Goal: Transaction & Acquisition: Obtain resource

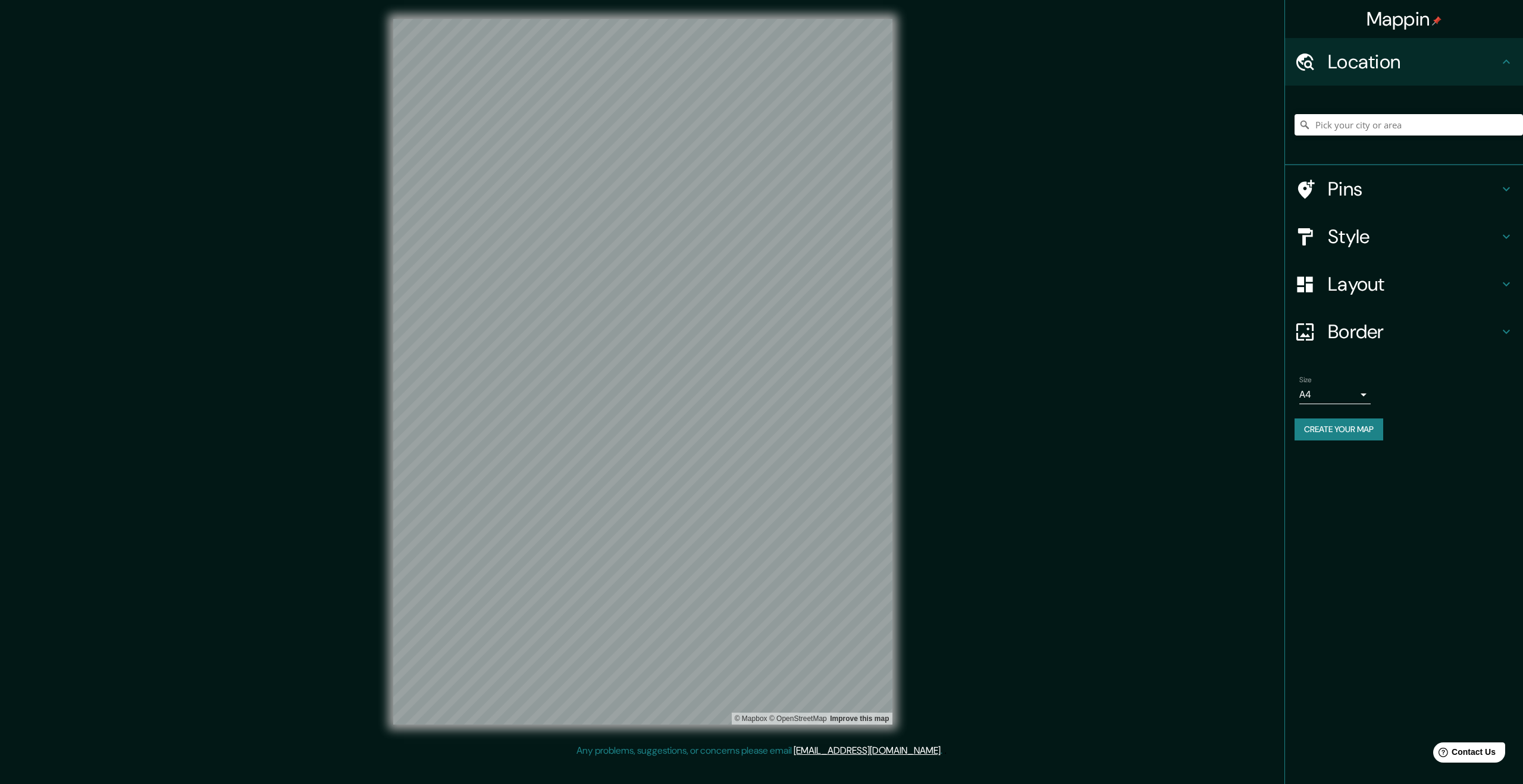
click at [1200, 335] on div "Mappin Location Pins Style Layout Border Choose a border. Hint : you can make l…" at bounding box center [761, 382] width 1523 height 763
click at [1394, 229] on h4 "Style" at bounding box center [1413, 237] width 171 height 24
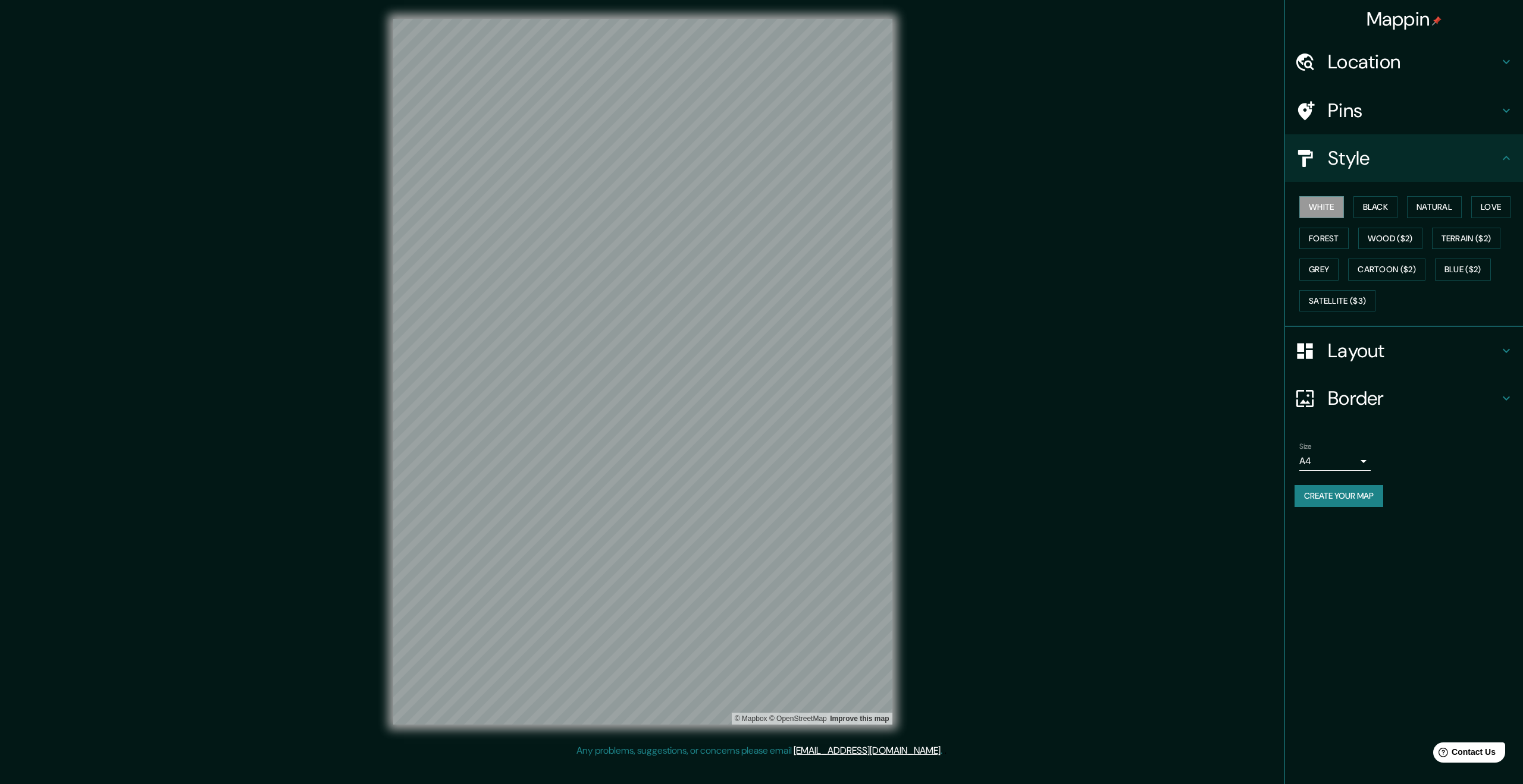
click at [1357, 458] on body "Mappin Location Pins Style White Black Natural Love Forest Wood ($2) Terrain ($…" at bounding box center [761, 392] width 1523 height 784
click at [1346, 500] on li "A3" at bounding box center [1335, 508] width 72 height 22
click at [1349, 500] on button "Create your map" at bounding box center [1339, 496] width 88 height 22
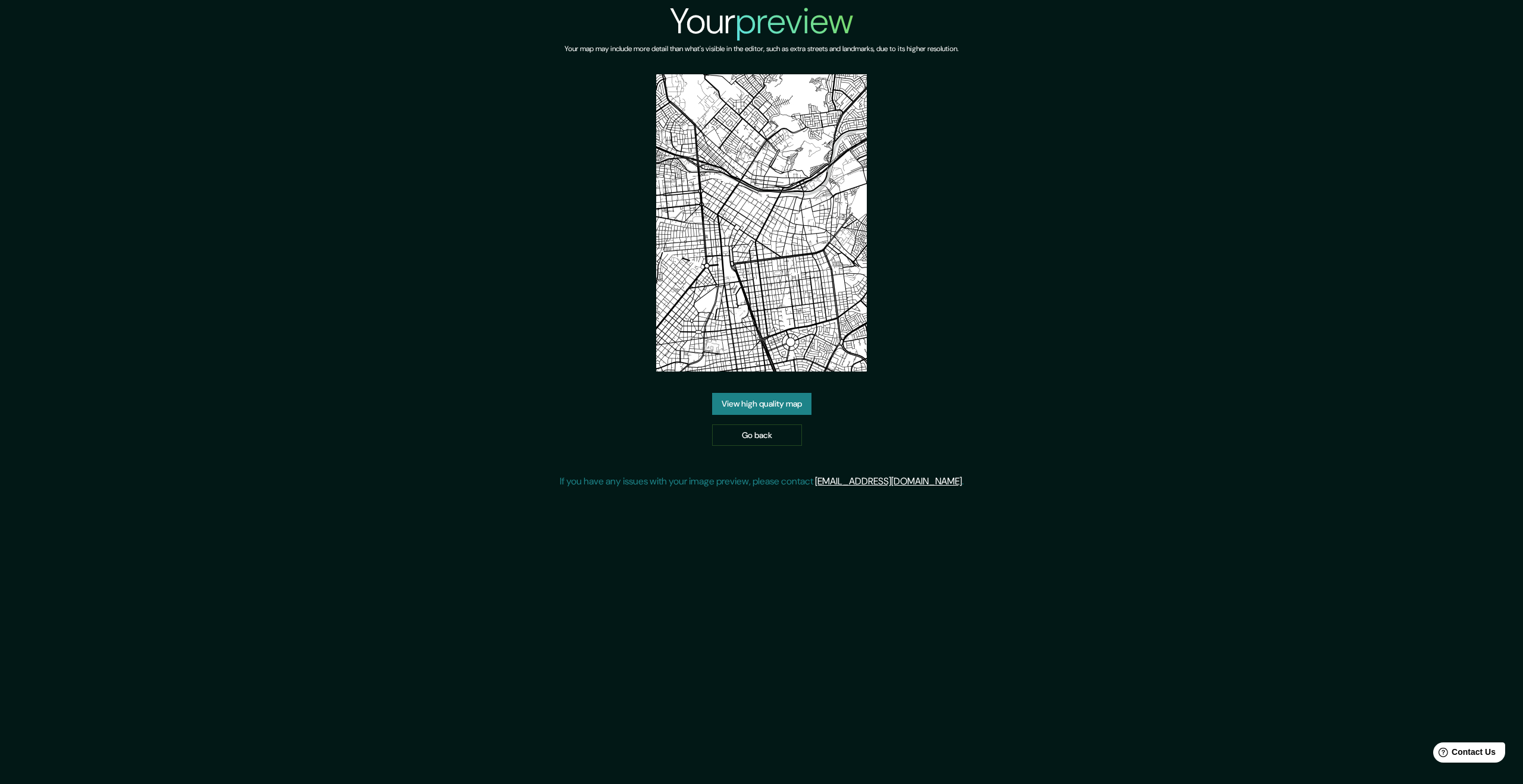
drag, startPoint x: 780, startPoint y: 212, endPoint x: 880, endPoint y: 379, distance: 194.7
click at [1035, 304] on div "Your preview Your map may include more detail than what's visible in the editor…" at bounding box center [761, 249] width 1523 height 498
click at [735, 197] on img at bounding box center [761, 223] width 211 height 297
click at [788, 410] on link "View high quality map" at bounding box center [762, 403] width 100 height 22
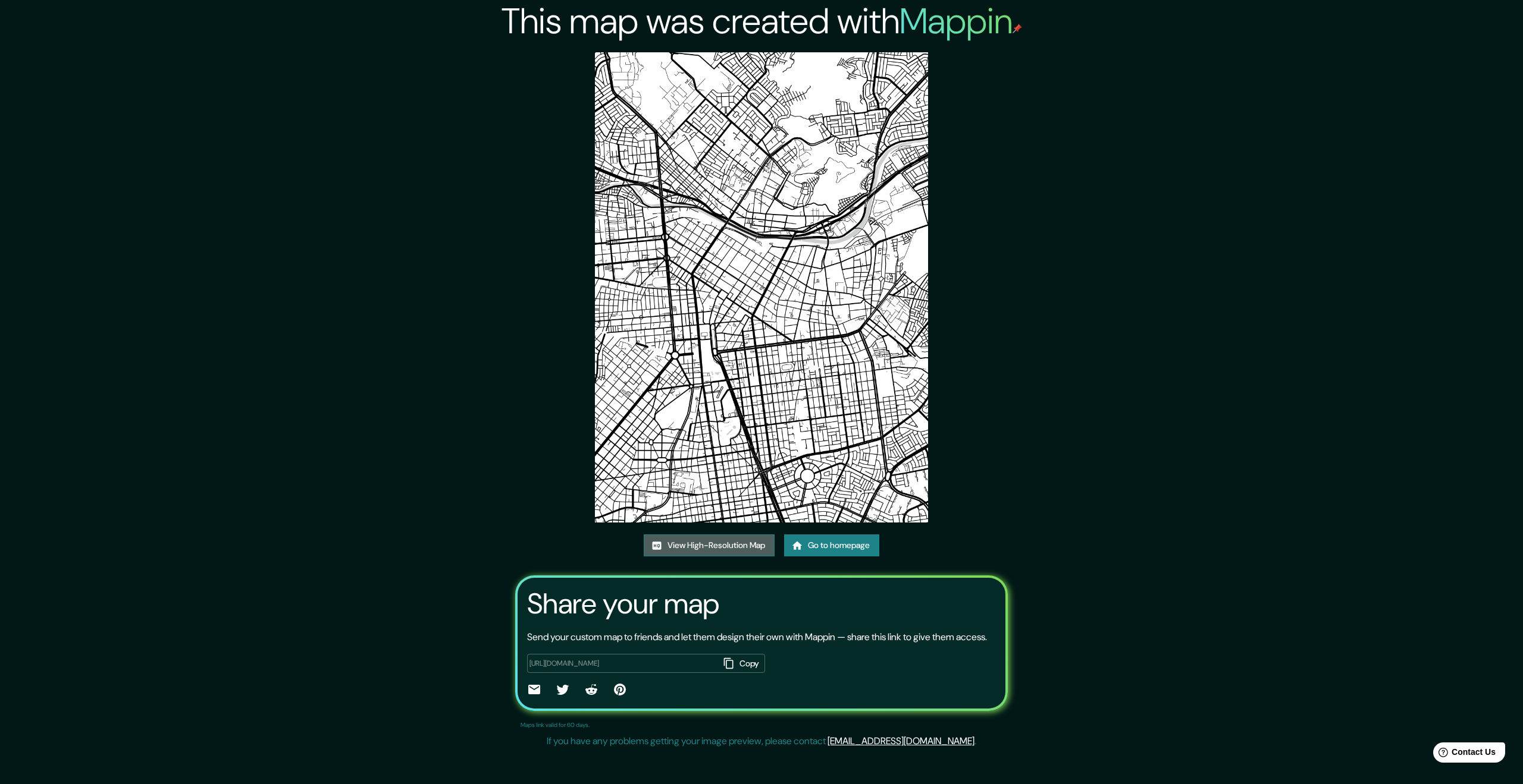
click at [743, 549] on link "View High-Resolution Map" at bounding box center [709, 545] width 131 height 22
click at [750, 674] on button "Copy" at bounding box center [742, 664] width 47 height 19
